Goal: Information Seeking & Learning: Check status

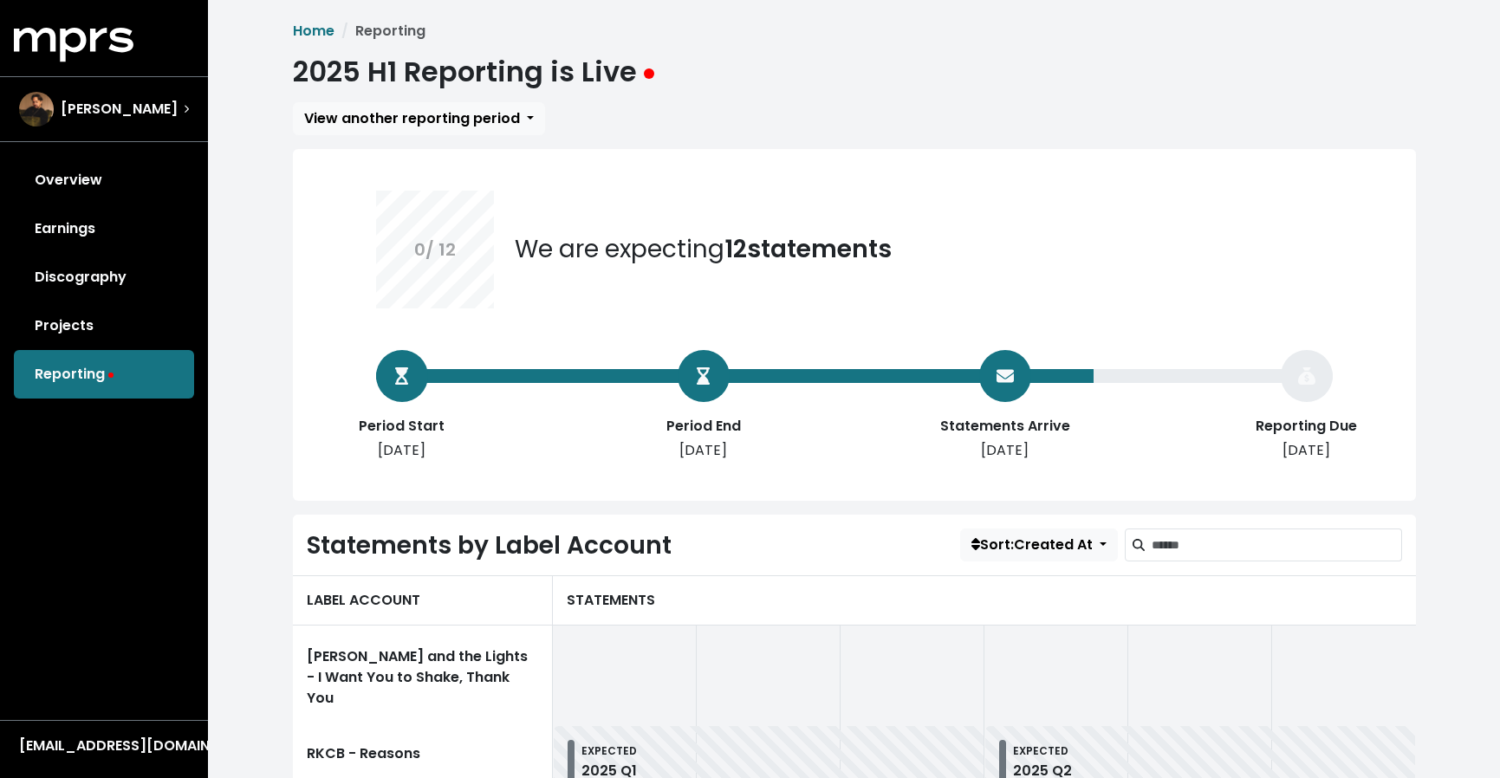
click at [119, 190] on link "Overview" at bounding box center [104, 180] width 180 height 49
click at [119, 190] on div "Overview Earnings Discography Projects Reporting" at bounding box center [104, 277] width 208 height 243
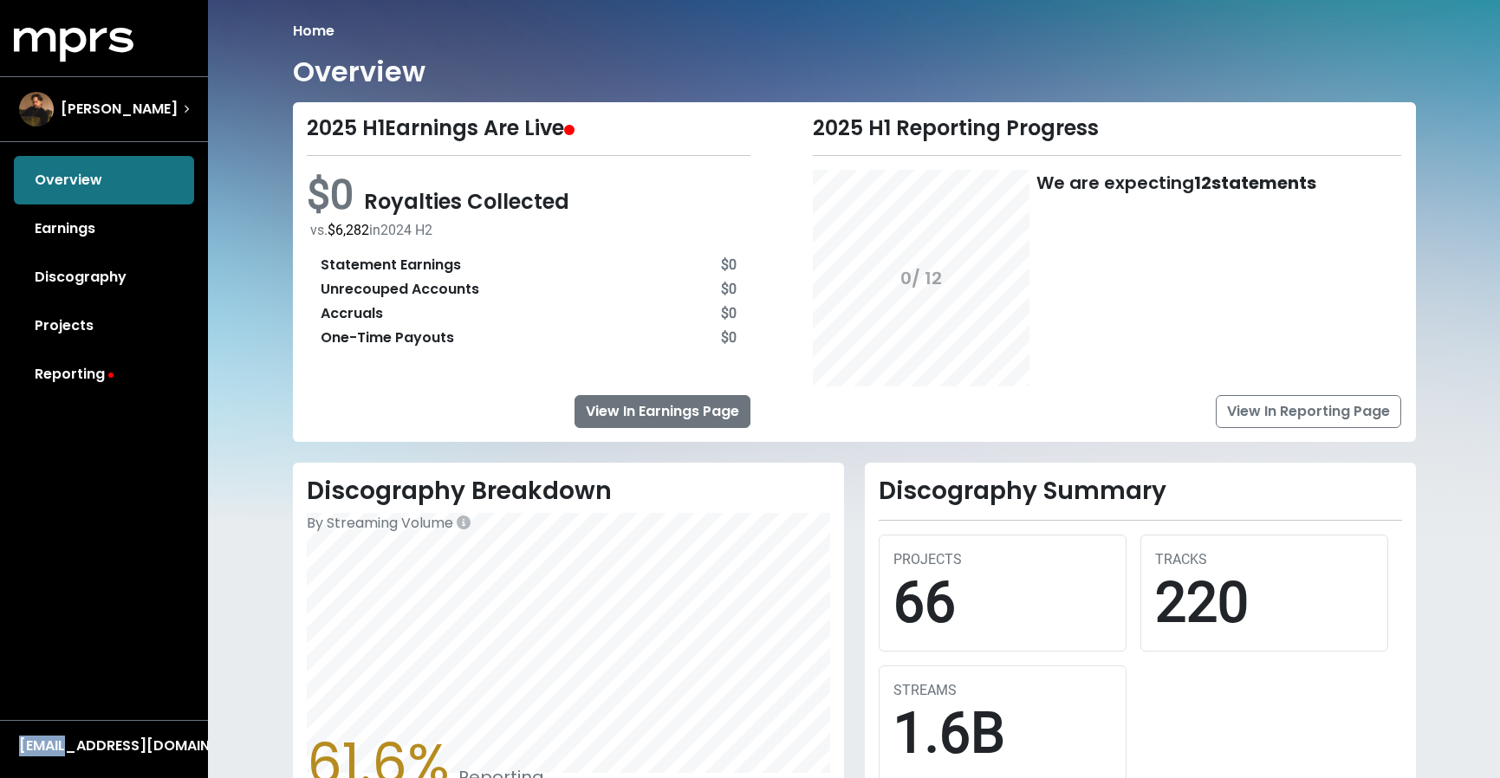
click at [719, 422] on link "View In Earnings Page" at bounding box center [662, 411] width 176 height 33
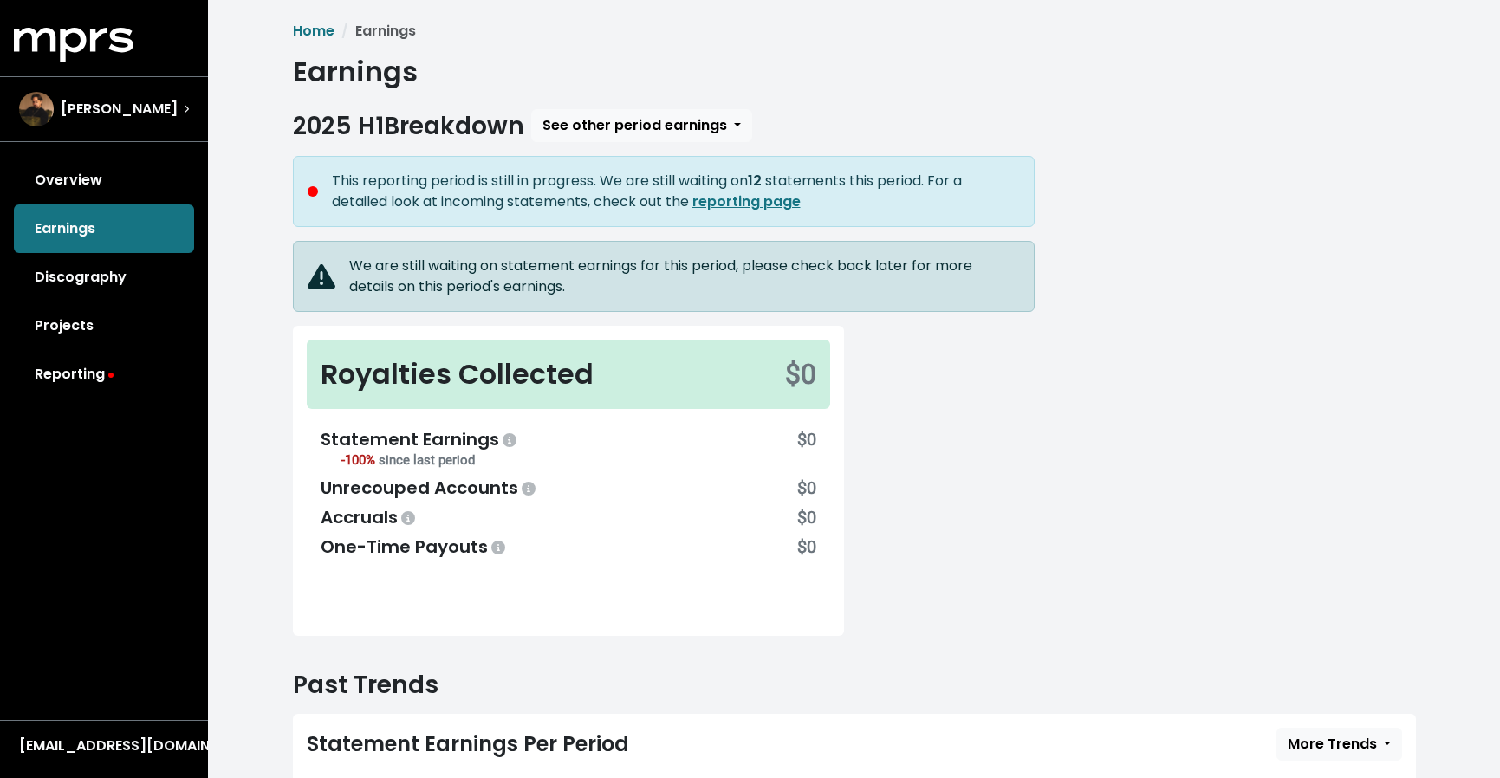
click at [399, 36] on li "Earnings" at bounding box center [374, 31] width 81 height 21
click at [371, 36] on li "Earnings" at bounding box center [374, 31] width 81 height 21
click at [312, 28] on link "Home" at bounding box center [314, 31] width 42 height 20
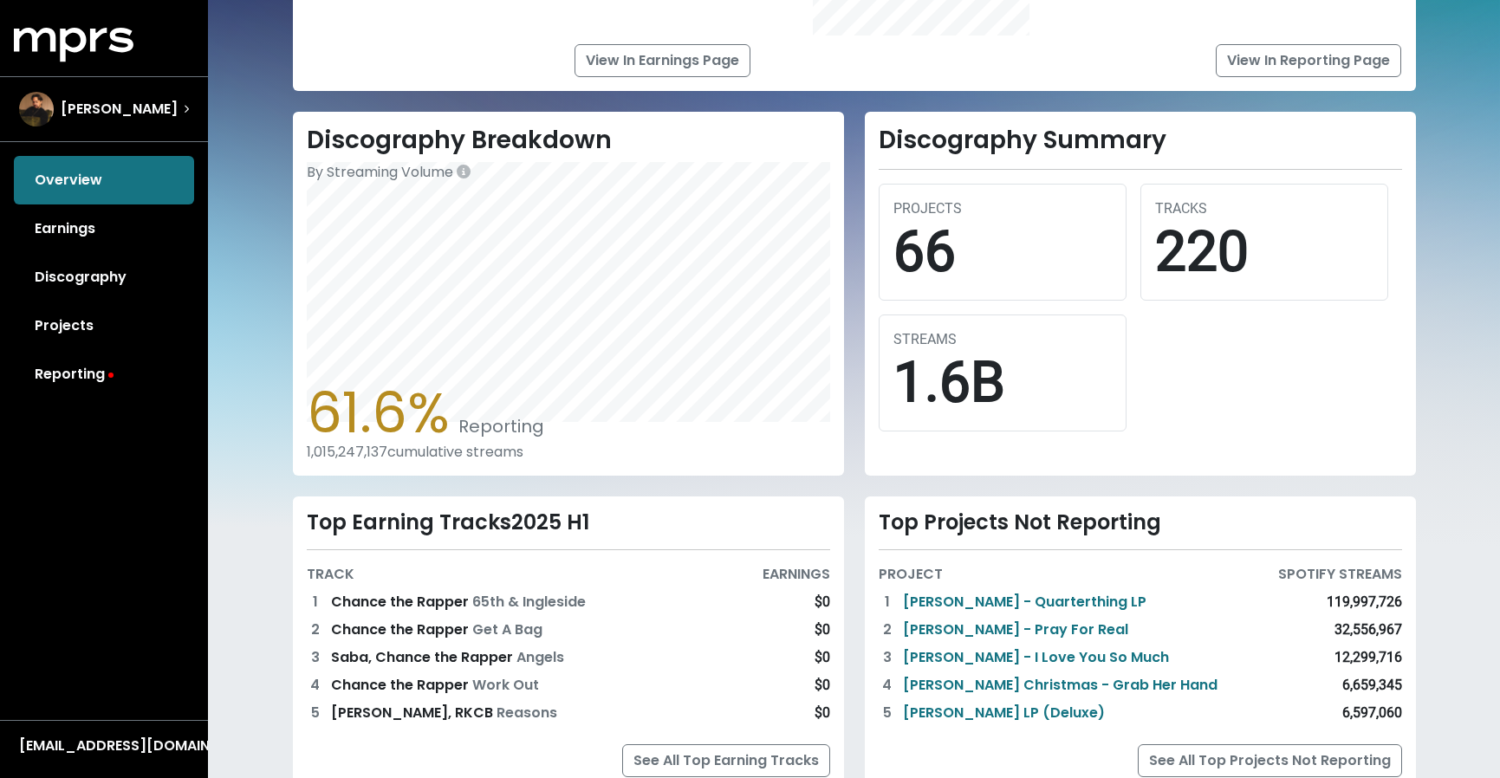
scroll to position [412, 0]
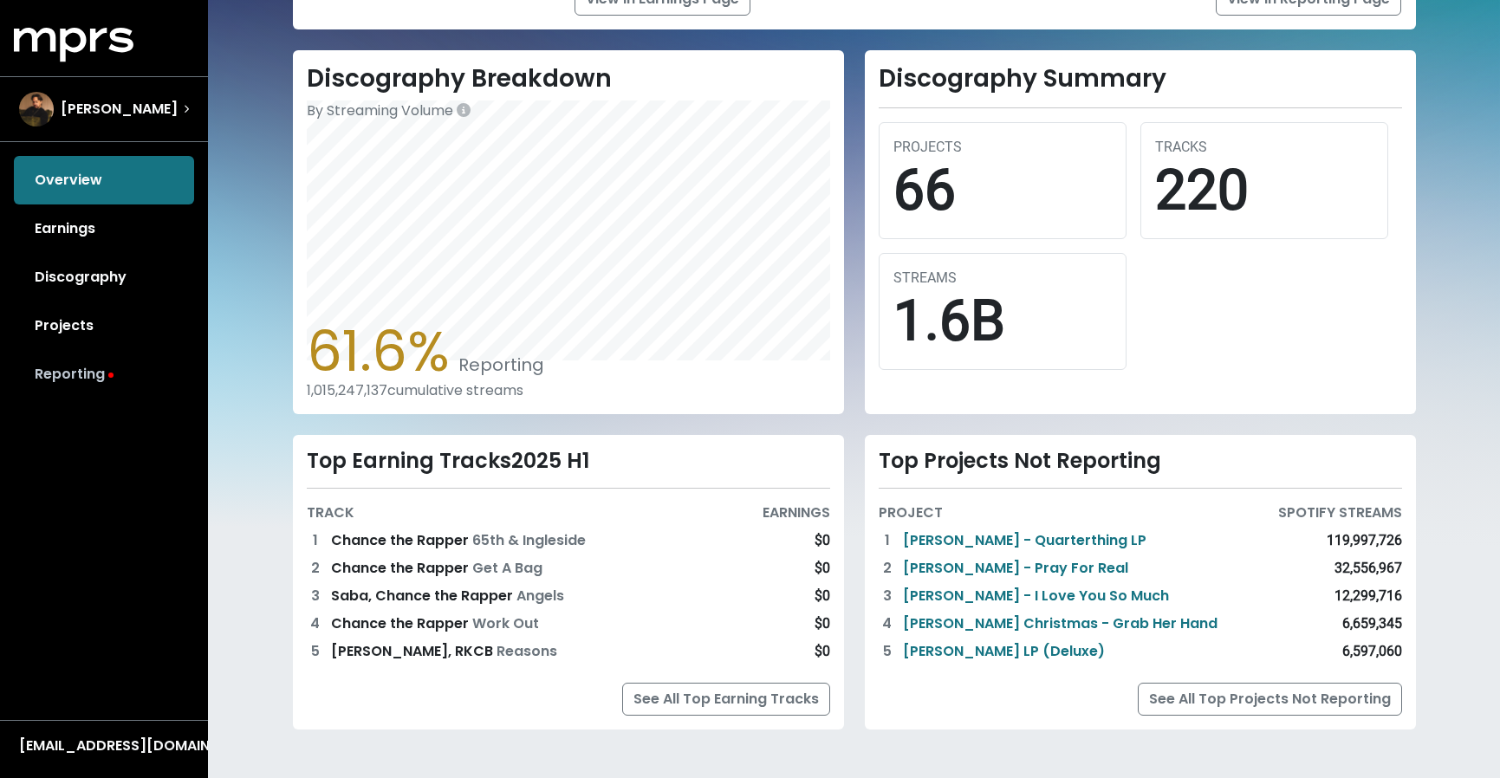
click at [109, 373] on icon at bounding box center [110, 375] width 5 height 5
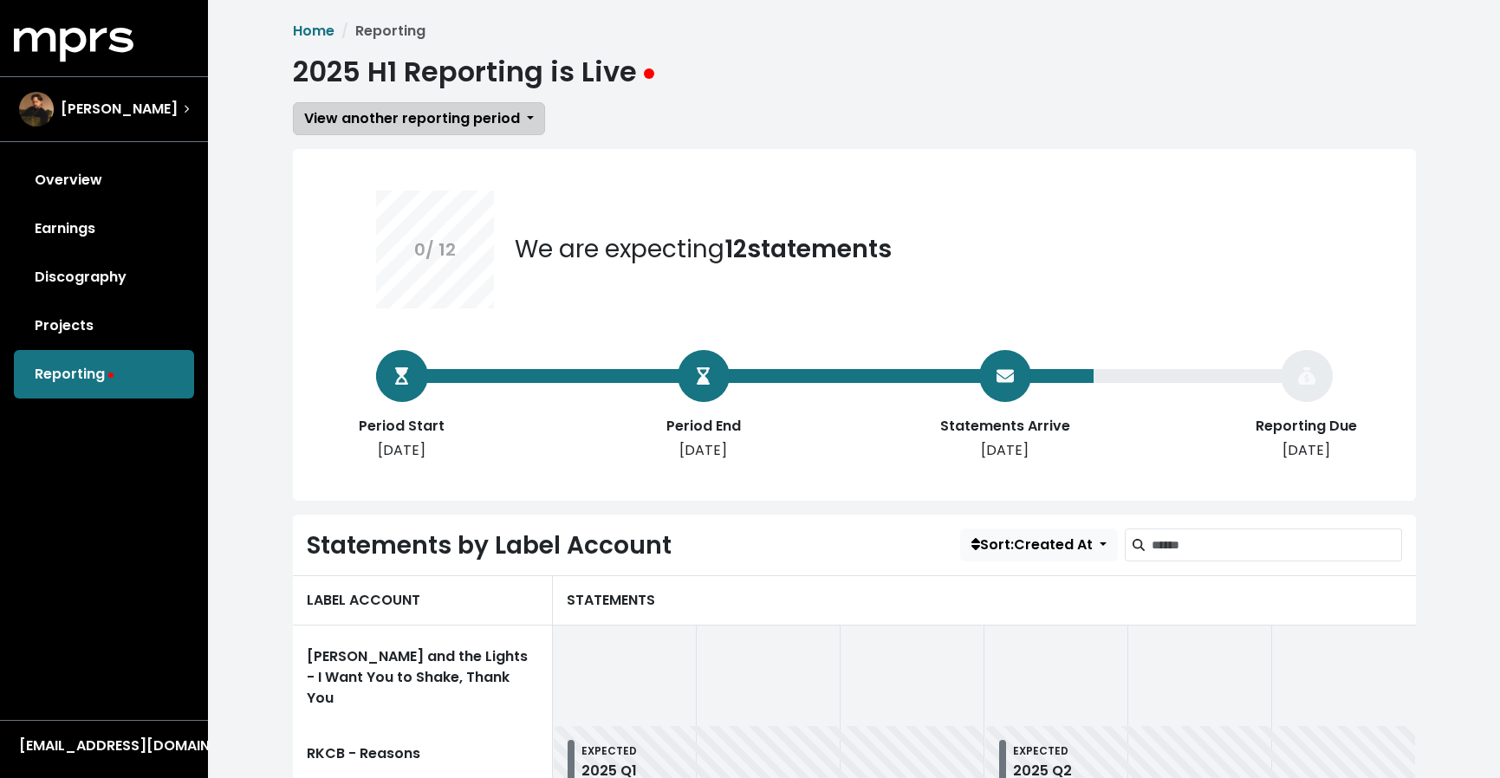
click at [510, 131] on button "View another reporting period" at bounding box center [419, 118] width 252 height 33
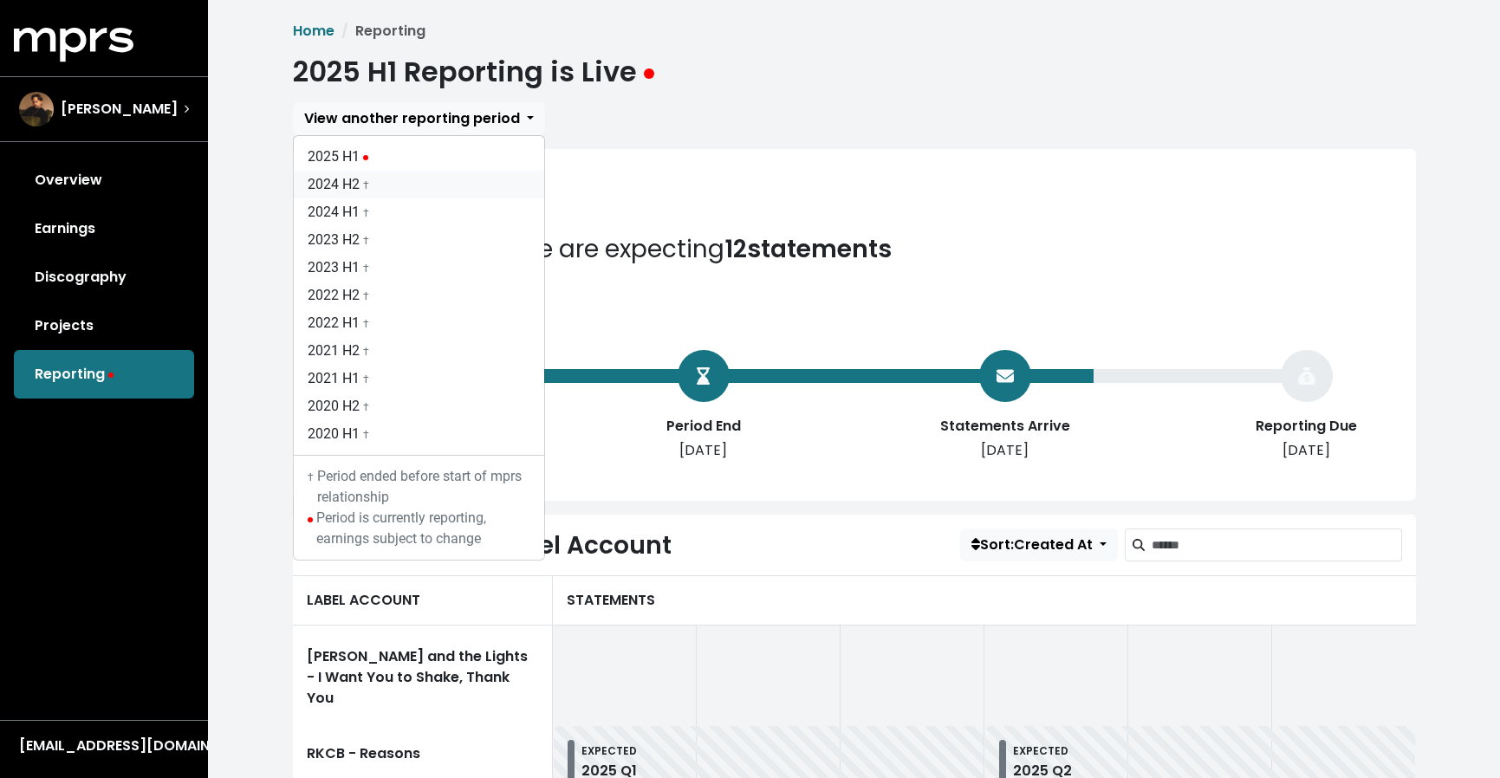
click at [355, 176] on link "2024 H2 †" at bounding box center [419, 185] width 250 height 28
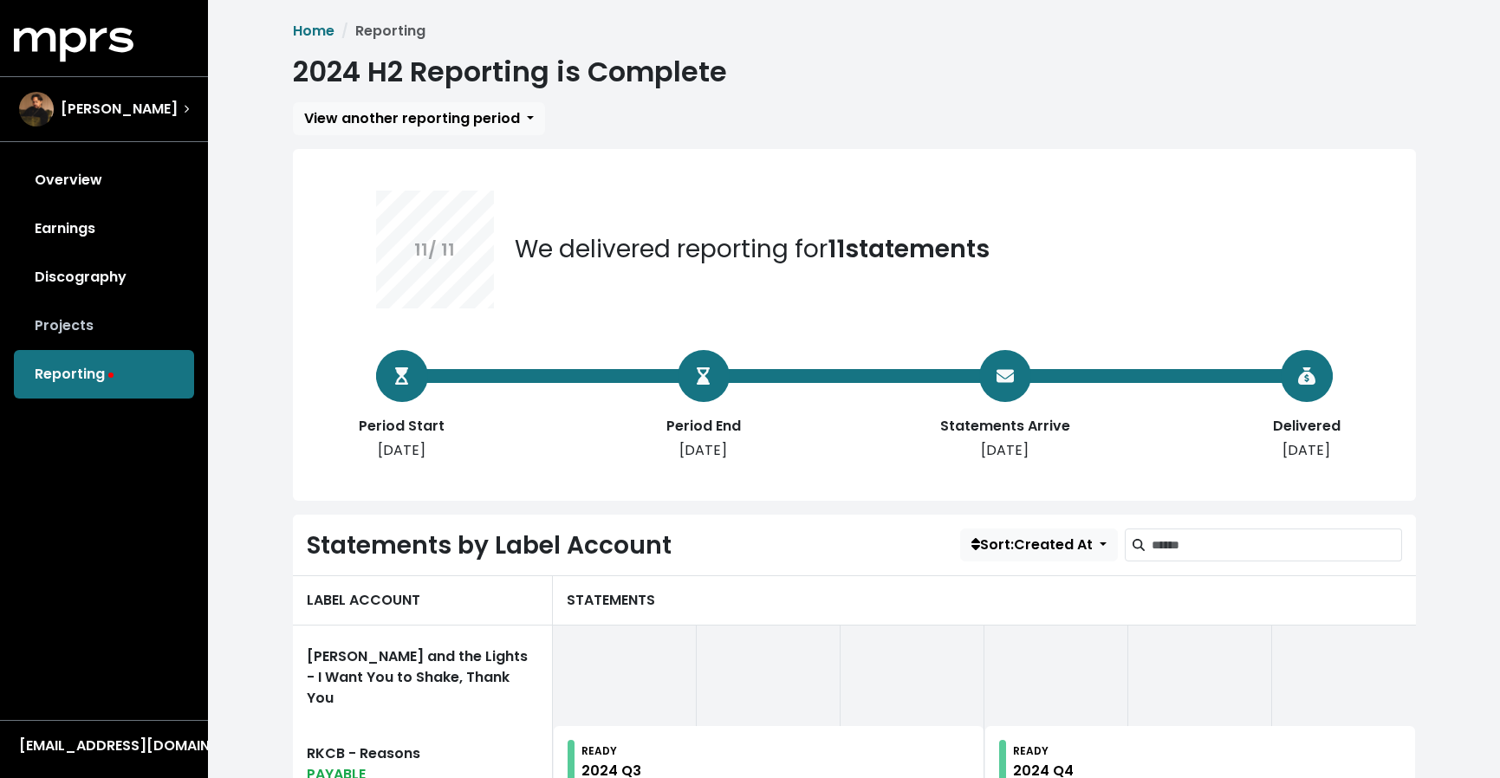
click at [87, 332] on link "Projects" at bounding box center [104, 325] width 180 height 49
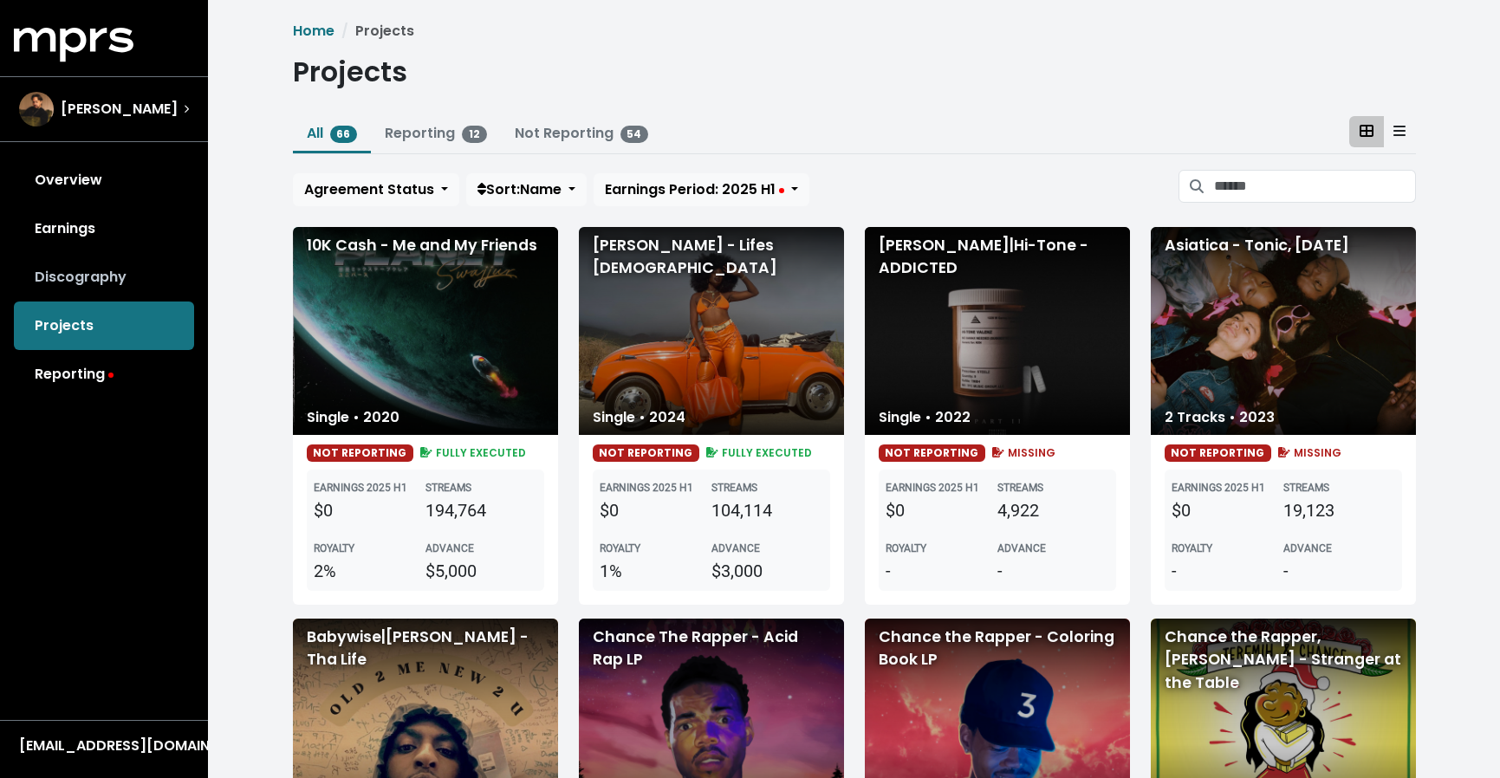
click at [126, 276] on link "Discography" at bounding box center [104, 277] width 180 height 49
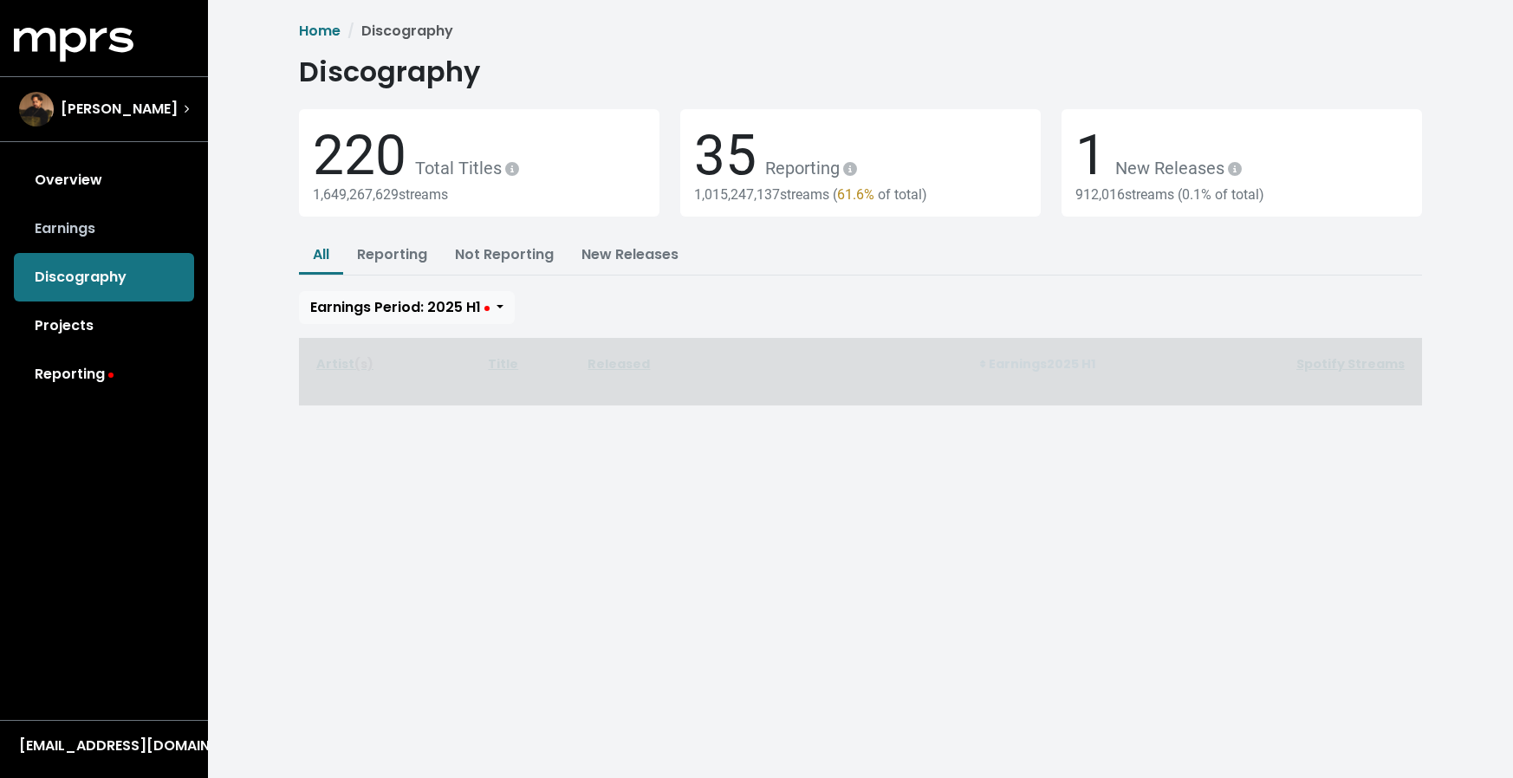
click at [94, 230] on link "Earnings" at bounding box center [104, 228] width 180 height 49
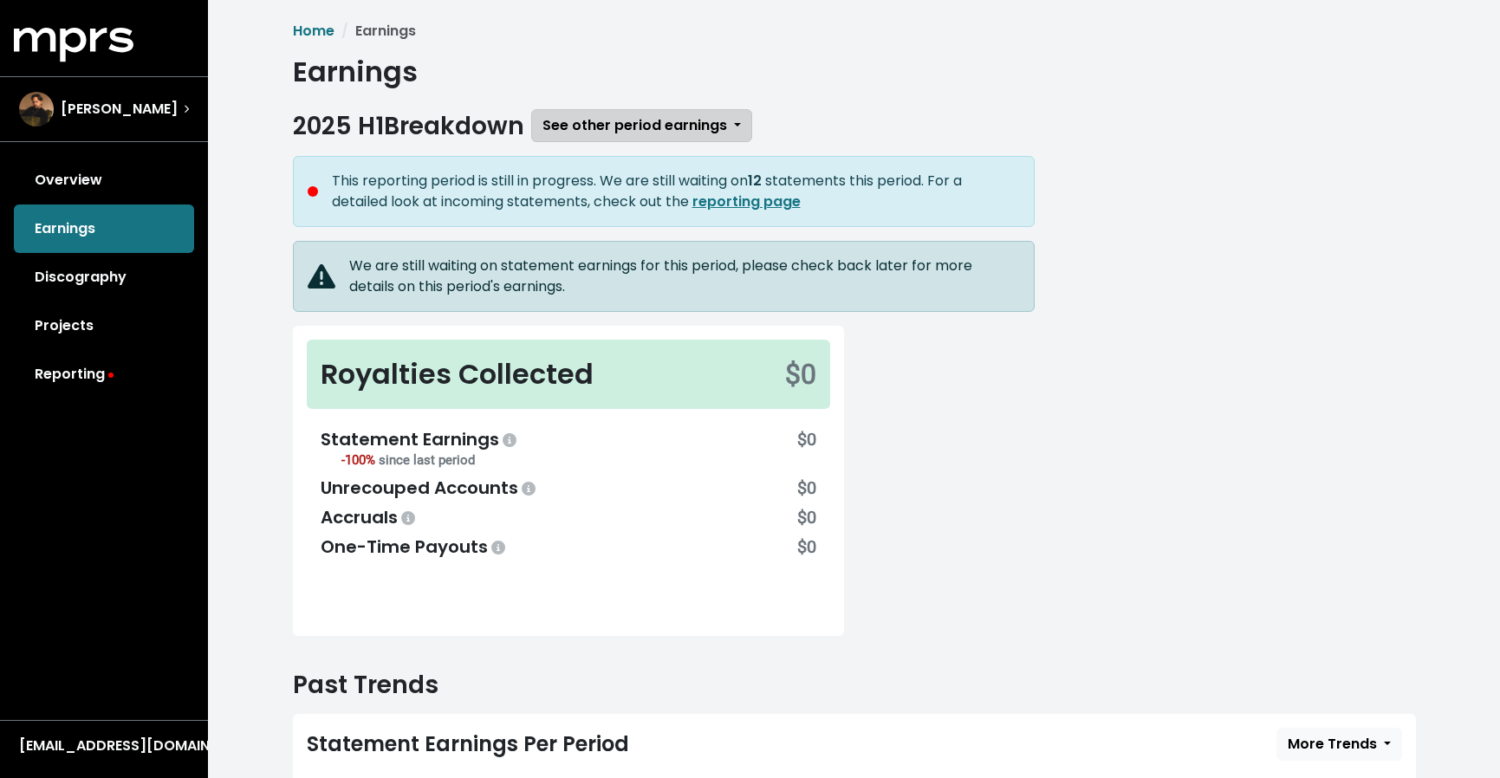
click at [696, 134] on span "See other period earnings" at bounding box center [634, 125] width 185 height 20
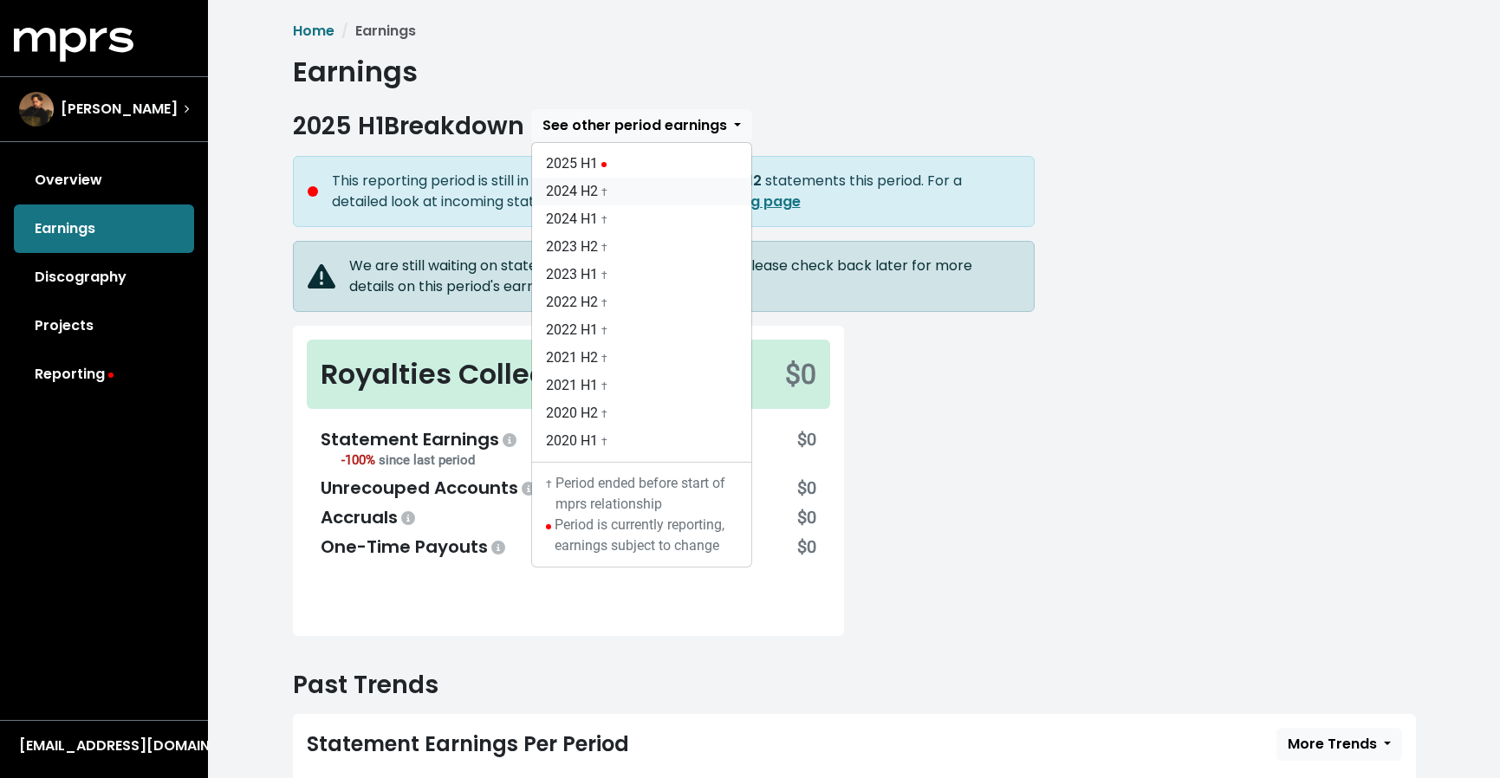
click at [613, 194] on link "2024 H2 †" at bounding box center [641, 192] width 219 height 28
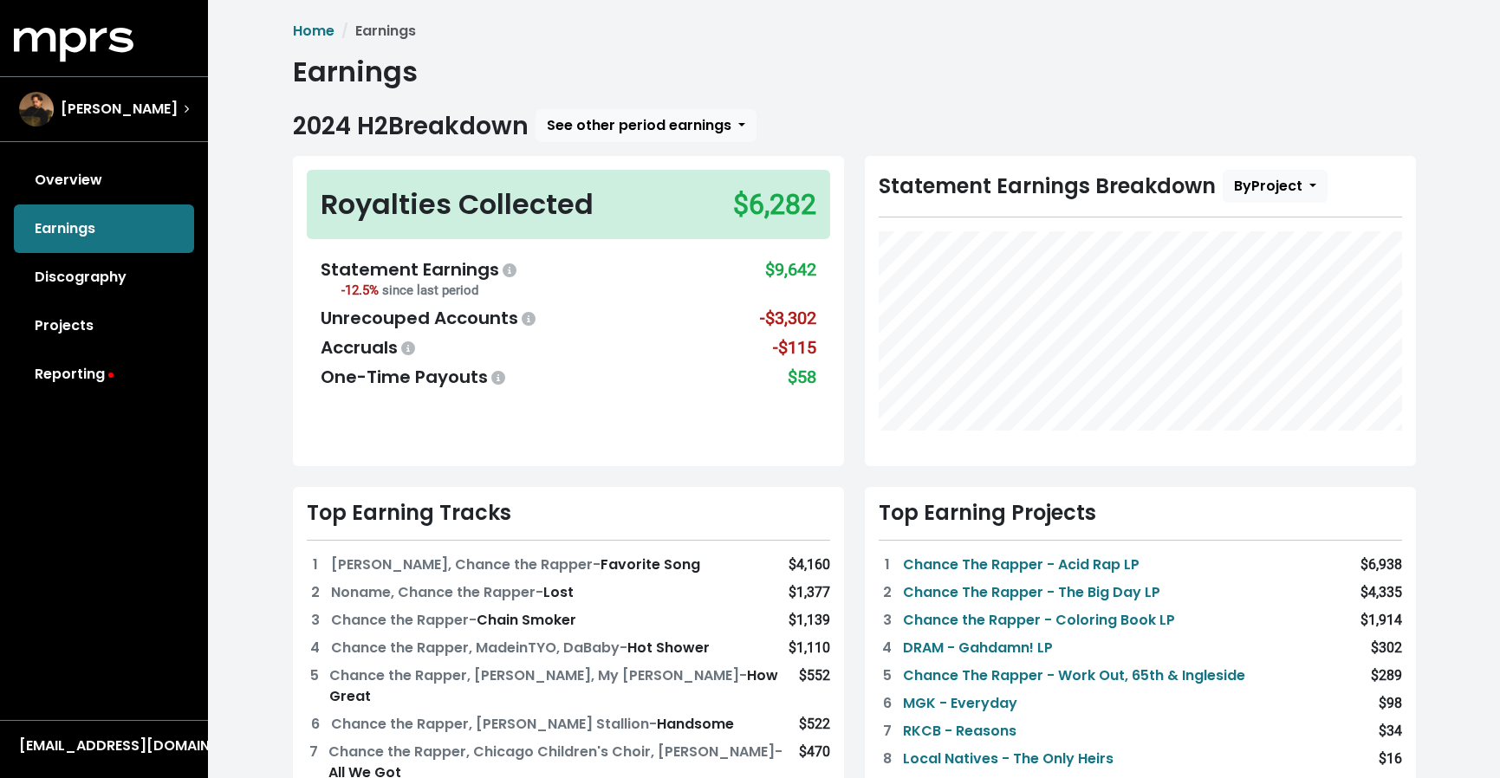
click at [137, 381] on link "Reporting" at bounding box center [104, 374] width 180 height 49
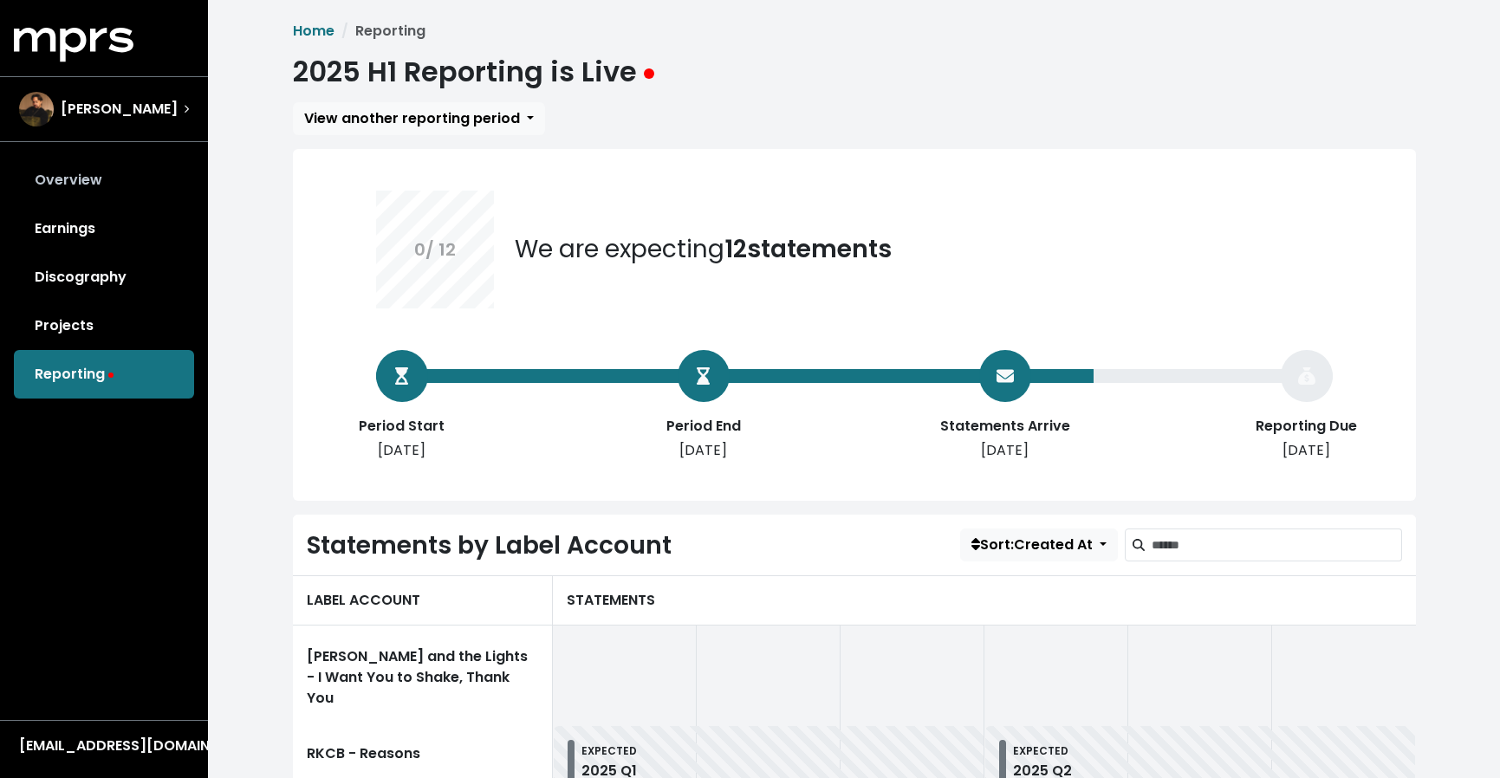
click at [106, 181] on link "Overview" at bounding box center [104, 180] width 180 height 49
